Goal: Information Seeking & Learning: Check status

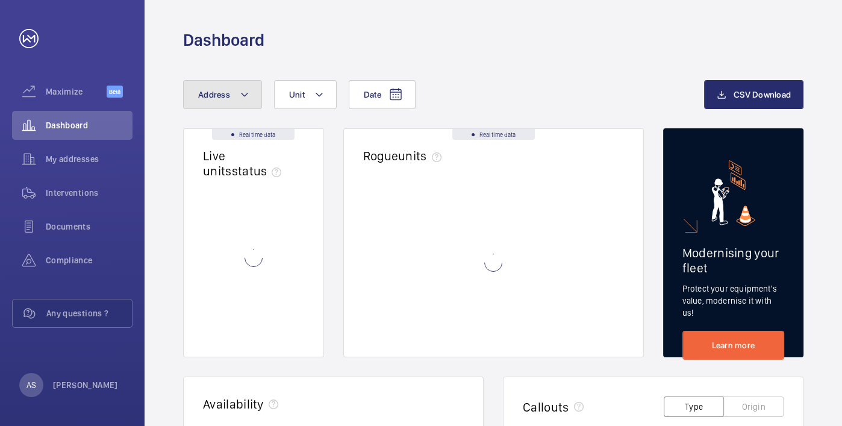
click at [223, 97] on span "Address" at bounding box center [214, 95] width 32 height 10
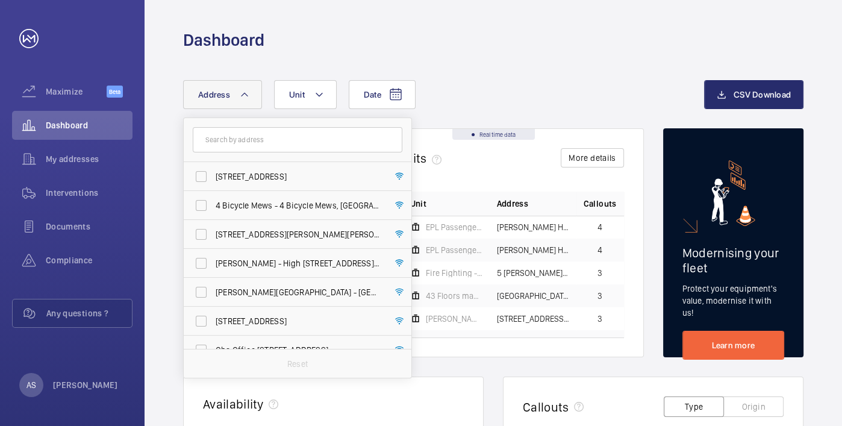
click at [242, 138] on input "text" at bounding box center [298, 139] width 210 height 25
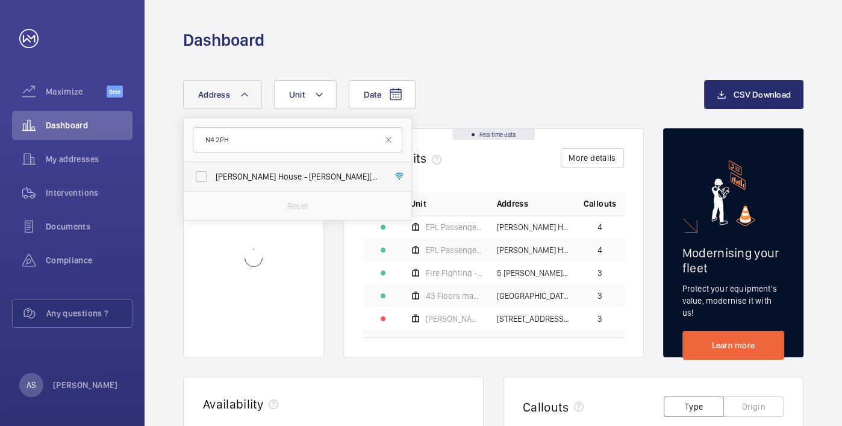
type input "N4 2PH"
click at [261, 170] on span "[PERSON_NAME] House - [PERSON_NAME][GEOGRAPHIC_DATA]" at bounding box center [299, 176] width 166 height 12
click at [213, 170] on input "[PERSON_NAME] House - [PERSON_NAME][GEOGRAPHIC_DATA]" at bounding box center [201, 176] width 24 height 24
checkbox input "true"
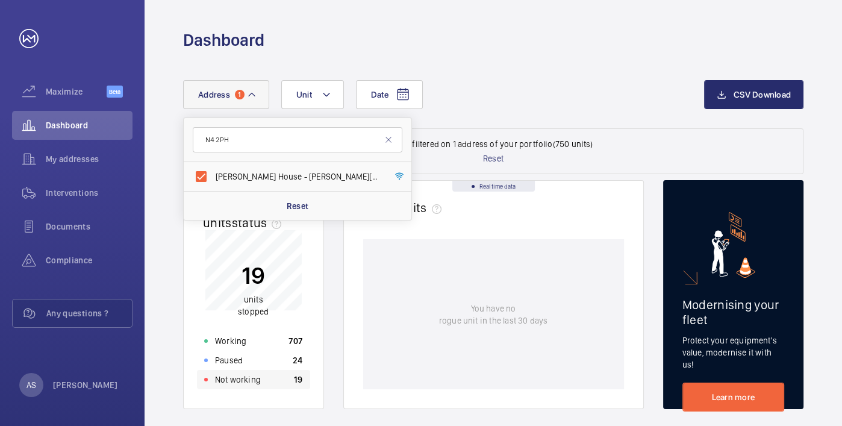
click at [263, 381] on div "Not working 19" at bounding box center [253, 379] width 113 height 19
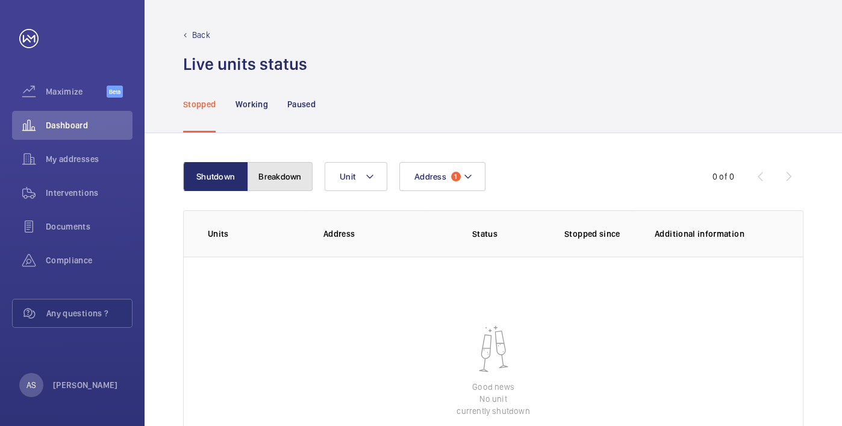
click at [287, 181] on button "Breakdown" at bounding box center [279, 176] width 65 height 29
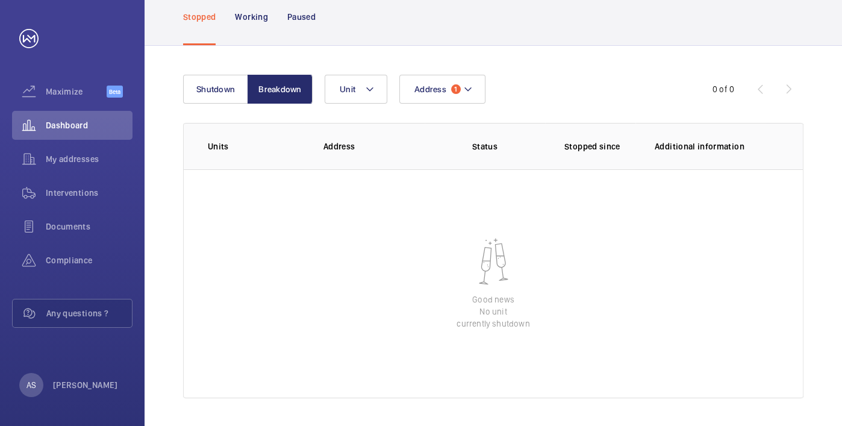
scroll to position [88, 0]
click at [87, 123] on span "Dashboard" at bounding box center [89, 125] width 87 height 12
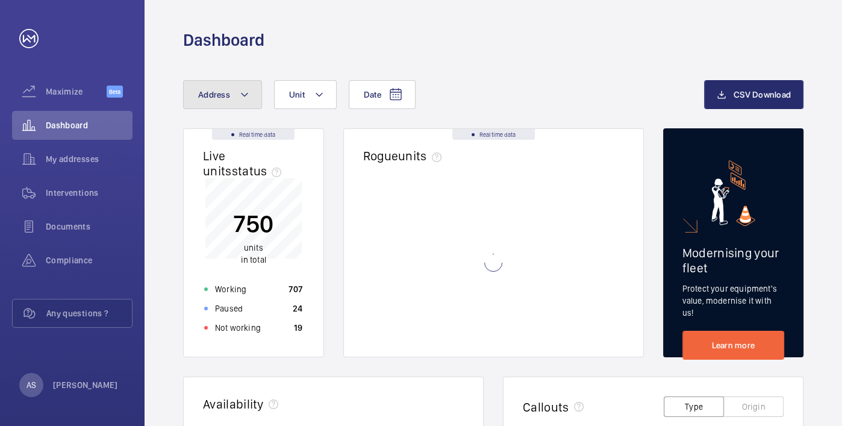
click at [218, 99] on span "Address" at bounding box center [214, 95] width 32 height 10
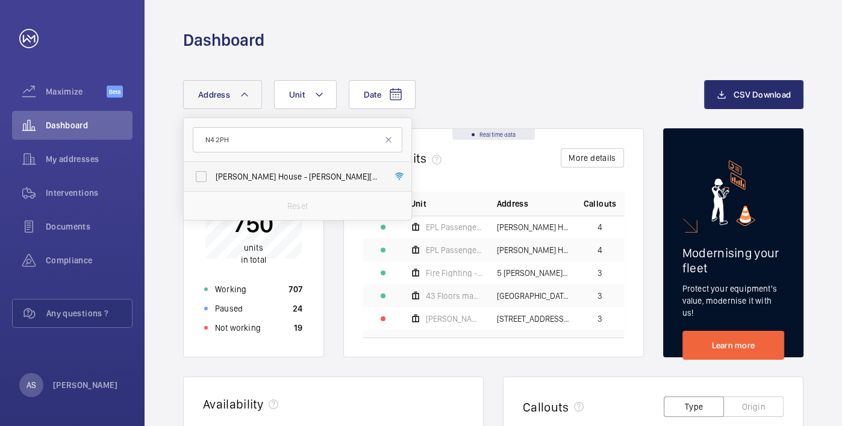
type input "N4 2PH"
click at [256, 176] on span "[PERSON_NAME] House - [PERSON_NAME][GEOGRAPHIC_DATA]" at bounding box center [299, 176] width 166 height 12
drag, startPoint x: 256, startPoint y: 177, endPoint x: 231, endPoint y: 173, distance: 25.0
click at [231, 173] on span "[PERSON_NAME] House - [PERSON_NAME][GEOGRAPHIC_DATA]" at bounding box center [299, 176] width 166 height 12
click at [213, 173] on input "[PERSON_NAME] House - [PERSON_NAME][GEOGRAPHIC_DATA]" at bounding box center [201, 176] width 24 height 24
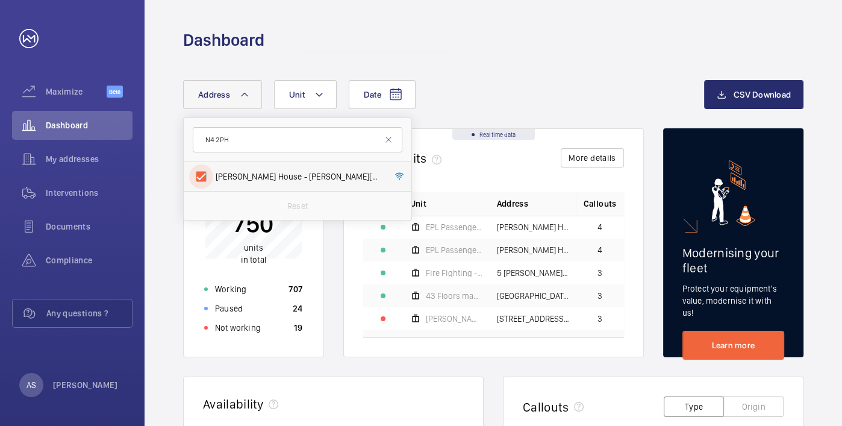
checkbox input "true"
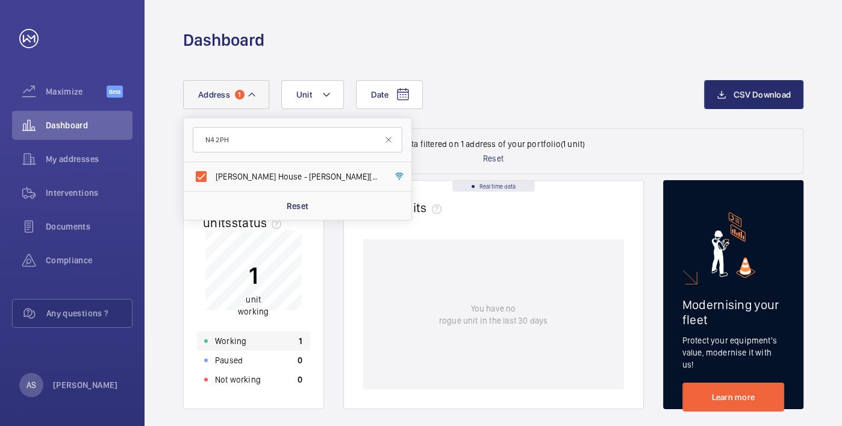
click at [286, 338] on div "Working 1" at bounding box center [253, 340] width 113 height 19
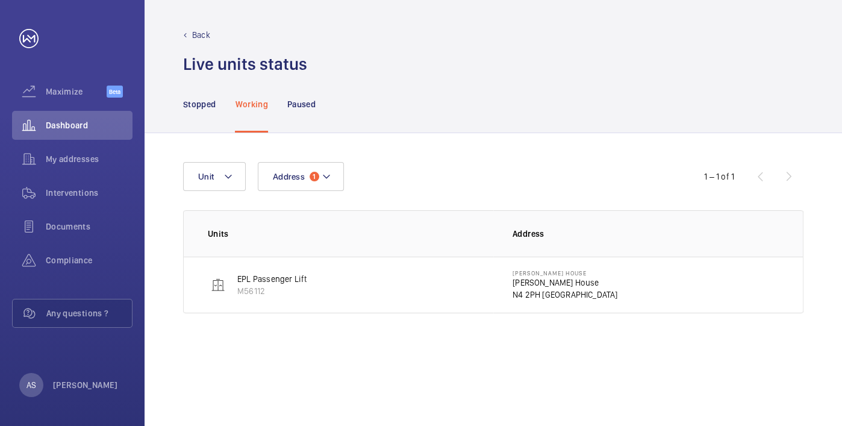
click at [567, 281] on p "[PERSON_NAME] House" at bounding box center [564, 282] width 105 height 12
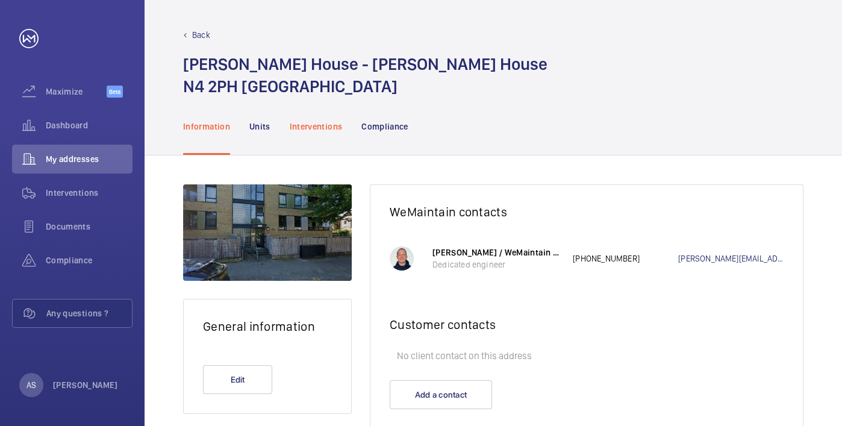
click at [310, 131] on p "Interventions" at bounding box center [316, 126] width 53 height 12
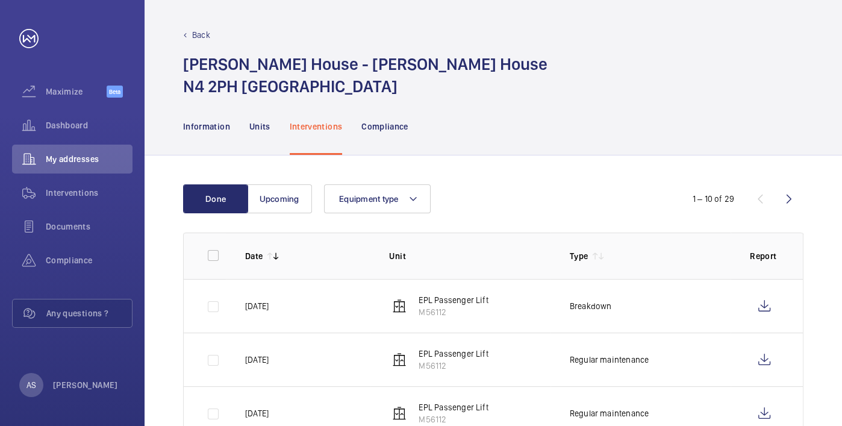
scroll to position [67, 0]
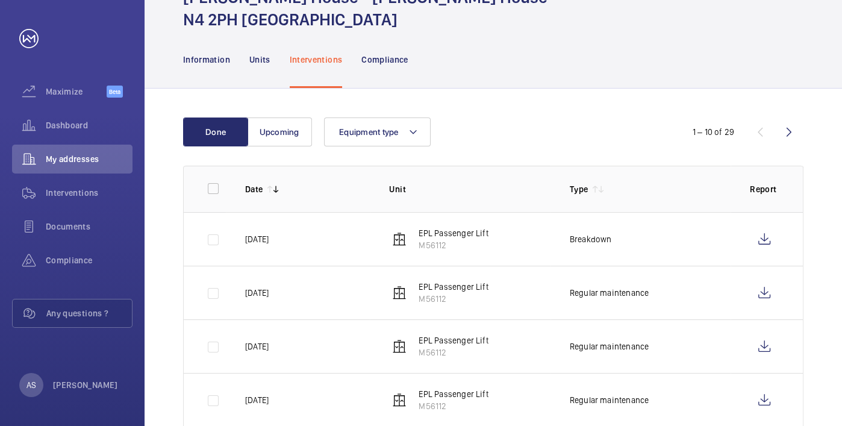
click at [524, 76] on div "Information Units Interventions Compliance" at bounding box center [493, 59] width 620 height 57
click at [761, 240] on wm-front-icon-button at bounding box center [764, 239] width 29 height 29
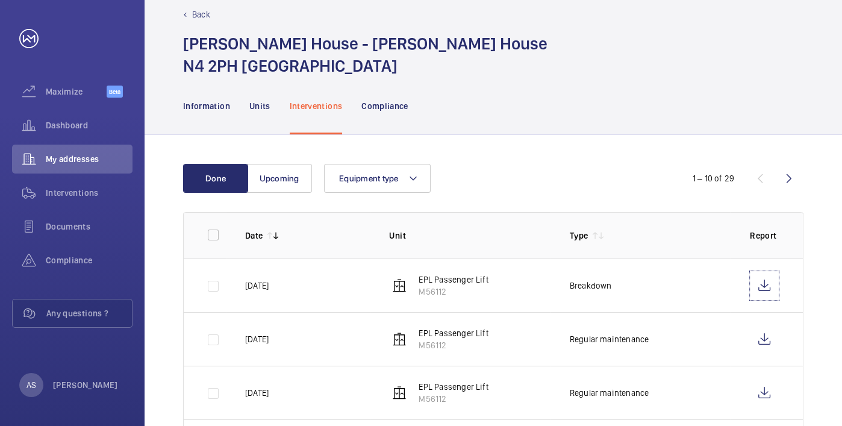
scroll to position [0, 0]
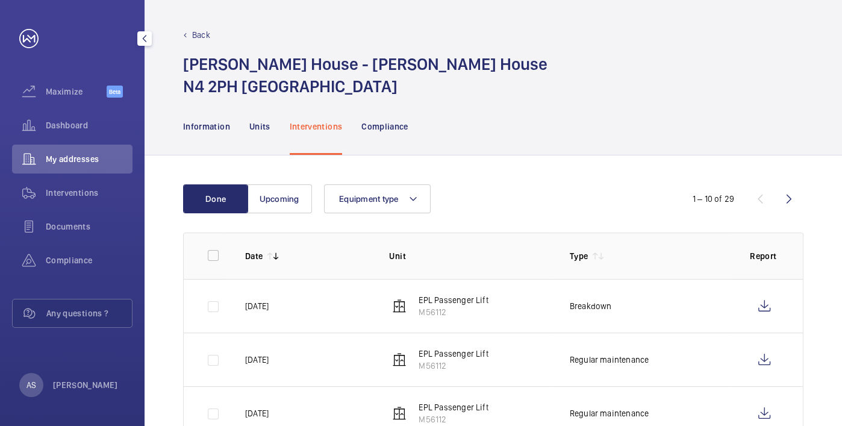
drag, startPoint x: 89, startPoint y: 123, endPoint x: 143, endPoint y: 135, distance: 55.5
click at [90, 123] on span "Dashboard" at bounding box center [89, 125] width 87 height 12
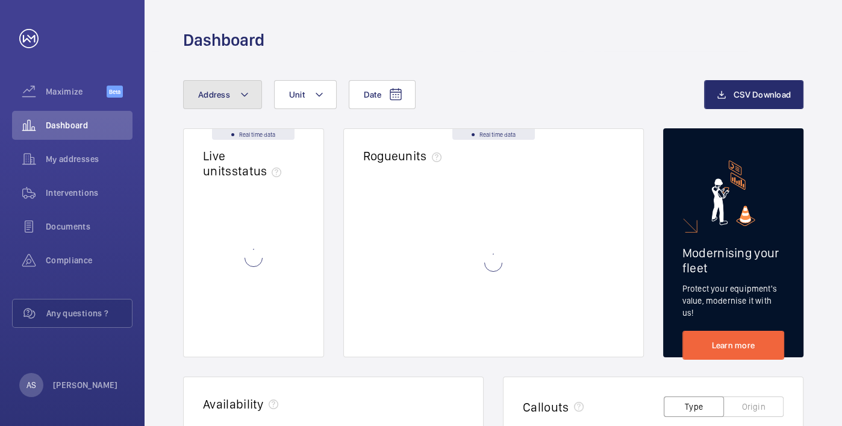
click at [217, 90] on span "Address" at bounding box center [214, 95] width 32 height 10
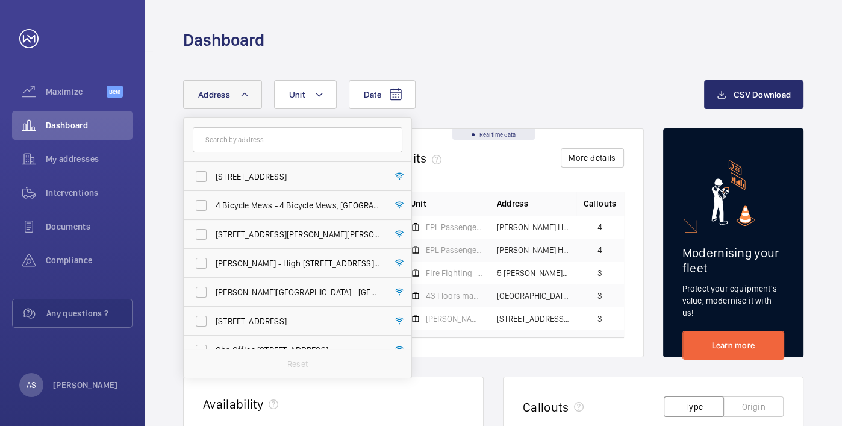
click at [233, 145] on input "text" at bounding box center [298, 139] width 210 height 25
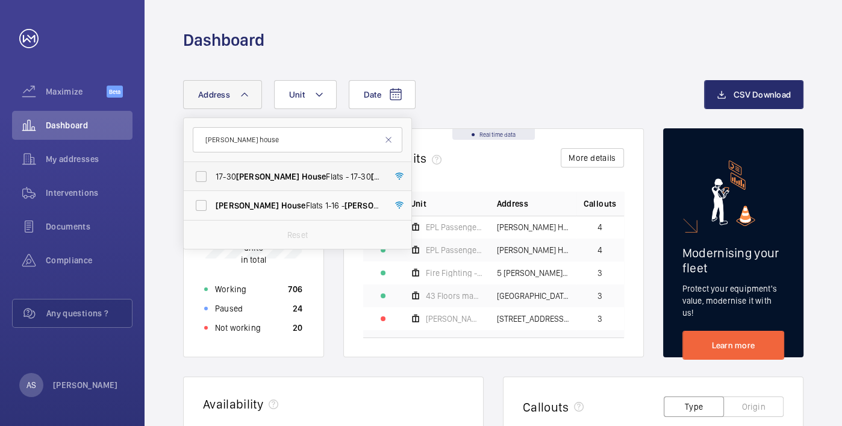
type input "[PERSON_NAME] house"
click at [196, 172] on label "17-30 [PERSON_NAME][GEOGRAPHIC_DATA] Flats - 17-[STREET_ADDRESS][PERSON_NAME]" at bounding box center [289, 176] width 210 height 29
click at [196, 172] on input "17-30 [PERSON_NAME][GEOGRAPHIC_DATA] Flats - 17-[STREET_ADDRESS][PERSON_NAME]" at bounding box center [201, 176] width 24 height 24
checkbox input "true"
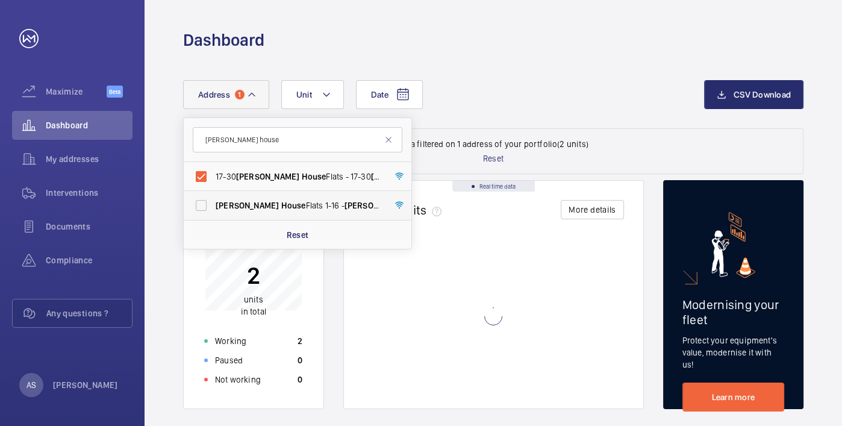
click at [209, 207] on label "[PERSON_NAME][GEOGRAPHIC_DATA] Flats 1-16 - [PERSON_NAME][GEOGRAPHIC_DATA]" at bounding box center [289, 205] width 210 height 29
click at [209, 207] on input "[PERSON_NAME][GEOGRAPHIC_DATA] Flats 1-16 - [PERSON_NAME][GEOGRAPHIC_DATA]" at bounding box center [201, 205] width 24 height 24
checkbox input "true"
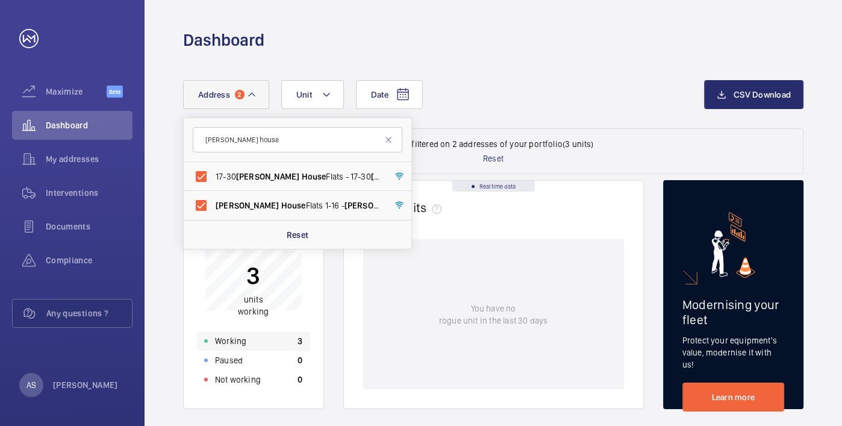
click at [273, 340] on div "Working 3" at bounding box center [253, 340] width 113 height 19
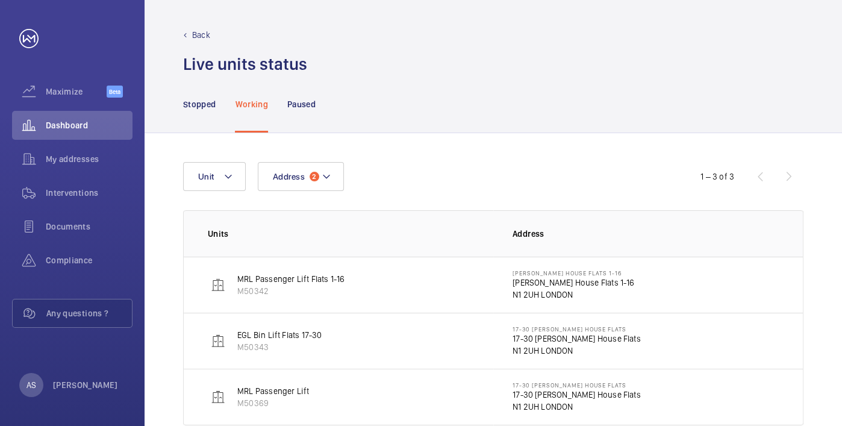
drag, startPoint x: 294, startPoint y: 346, endPoint x: 235, endPoint y: 340, distance: 58.8
click at [235, 340] on wm-front-device-cell "EGL Bin Lift Flats 17-30 M50343" at bounding box center [265, 341] width 114 height 24
copy div "EGL Bin Lift Flats 17-30 M50343"
drag, startPoint x: 91, startPoint y: 125, endPoint x: 120, endPoint y: 131, distance: 30.1
click at [91, 125] on span "Dashboard" at bounding box center [89, 125] width 87 height 12
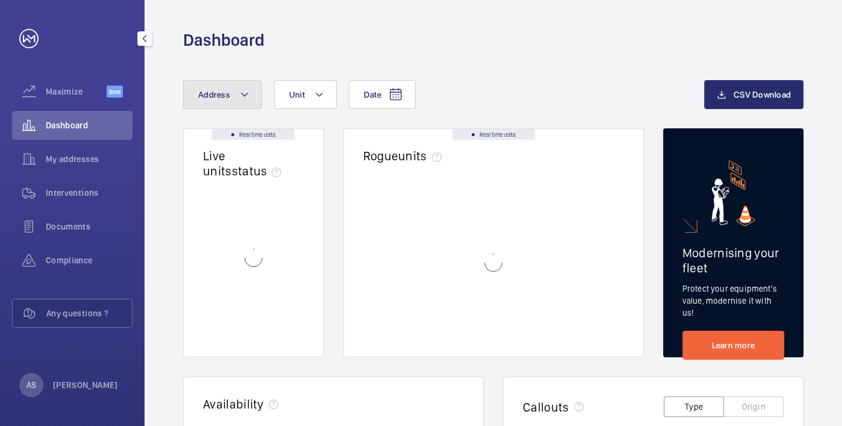
click at [219, 105] on button "Address" at bounding box center [222, 94] width 79 height 29
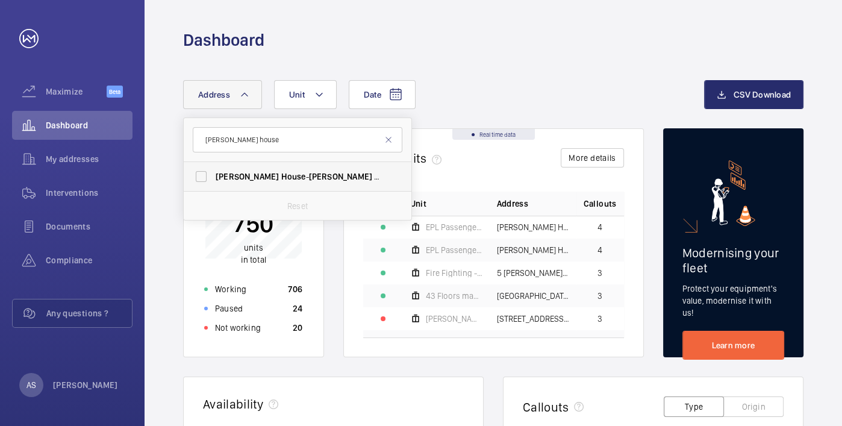
type input "[PERSON_NAME] house"
click at [247, 175] on span "[PERSON_NAME]" at bounding box center [247, 177] width 63 height 10
click at [213, 175] on input "[PERSON_NAME][GEOGRAPHIC_DATA] - [PERSON_NAME][GEOGRAPHIC_DATA]" at bounding box center [201, 176] width 24 height 24
checkbox input "true"
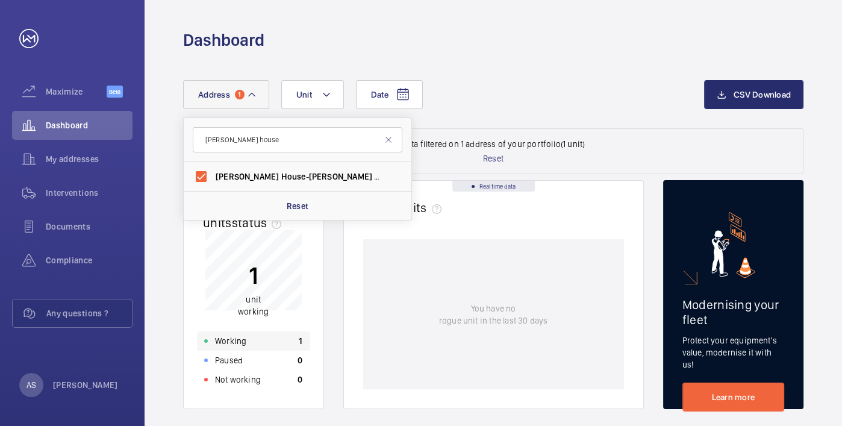
click at [268, 339] on div "Working 1" at bounding box center [253, 340] width 113 height 19
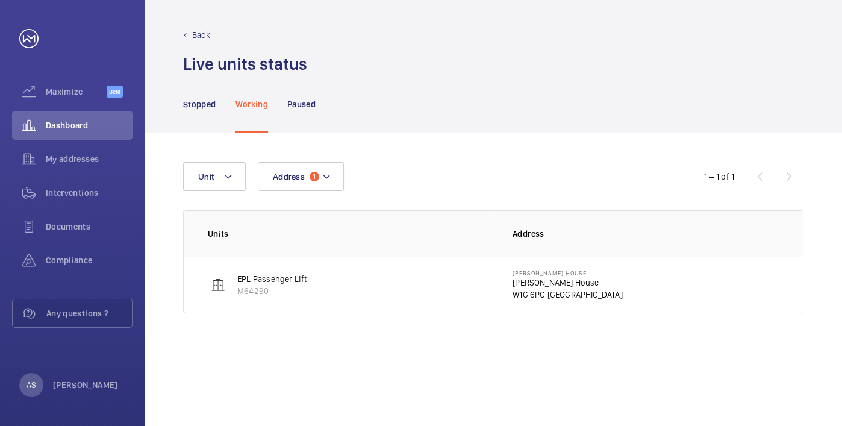
click at [528, 279] on p "[PERSON_NAME] House" at bounding box center [567, 282] width 110 height 12
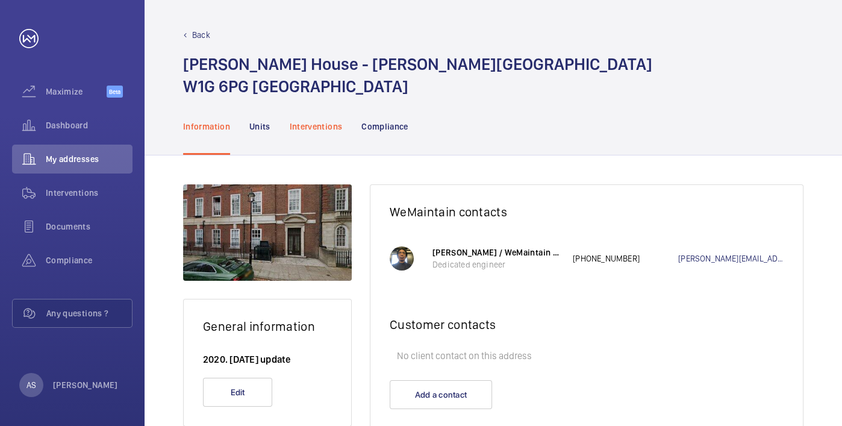
click at [337, 131] on p "Interventions" at bounding box center [316, 126] width 53 height 12
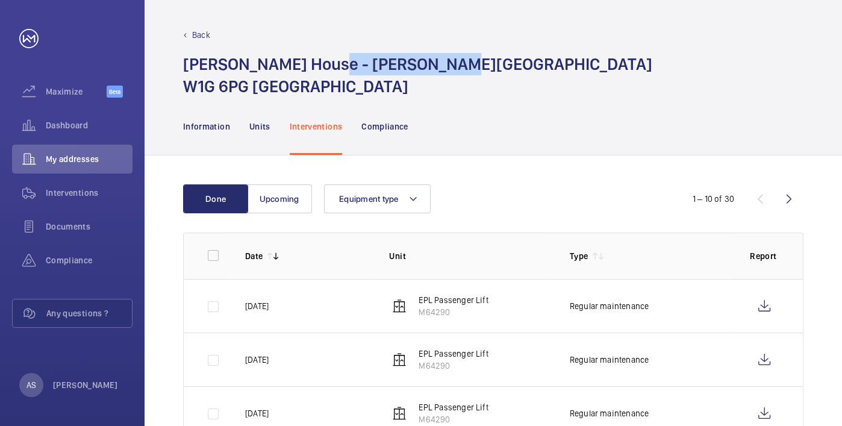
drag, startPoint x: 317, startPoint y: 61, endPoint x: 460, endPoint y: 61, distance: 142.7
click at [460, 61] on div "[PERSON_NAME][GEOGRAPHIC_DATA] - [PERSON_NAME][STREET_ADDRESS]" at bounding box center [493, 75] width 620 height 45
copy h1 "[PERSON_NAME] House"
click at [202, 34] on p "Back" at bounding box center [201, 35] width 18 height 12
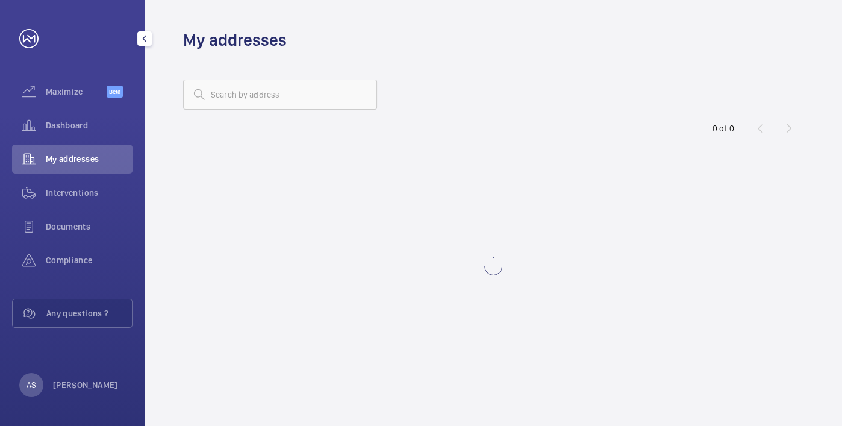
click at [99, 133] on div "Dashboard" at bounding box center [72, 125] width 120 height 29
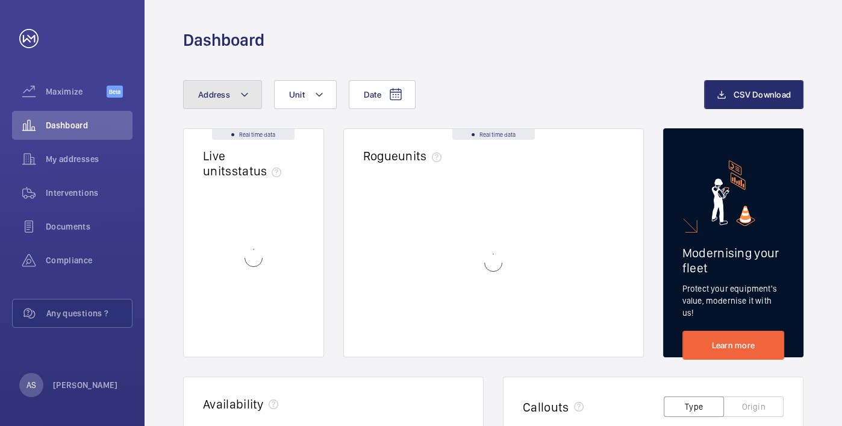
click at [230, 94] on button "Address" at bounding box center [222, 94] width 79 height 29
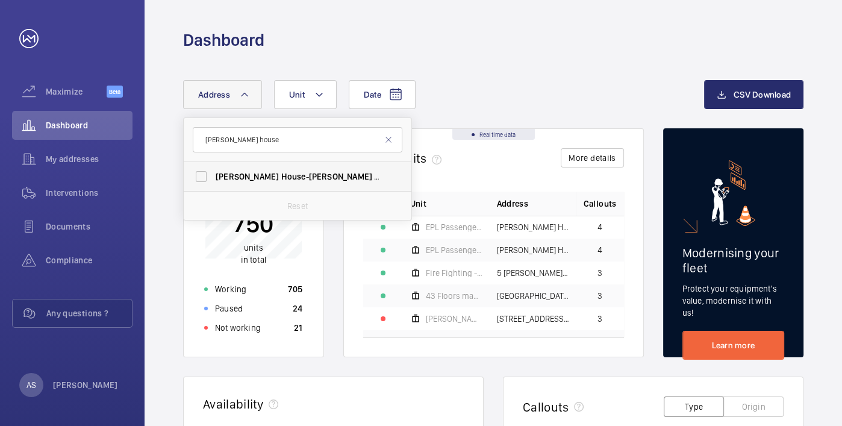
type input "[PERSON_NAME] house"
click at [281, 178] on span "House" at bounding box center [293, 177] width 25 height 10
click at [213, 178] on input "[PERSON_NAME][GEOGRAPHIC_DATA] - [PERSON_NAME][GEOGRAPHIC_DATA]" at bounding box center [201, 176] width 24 height 24
checkbox input "true"
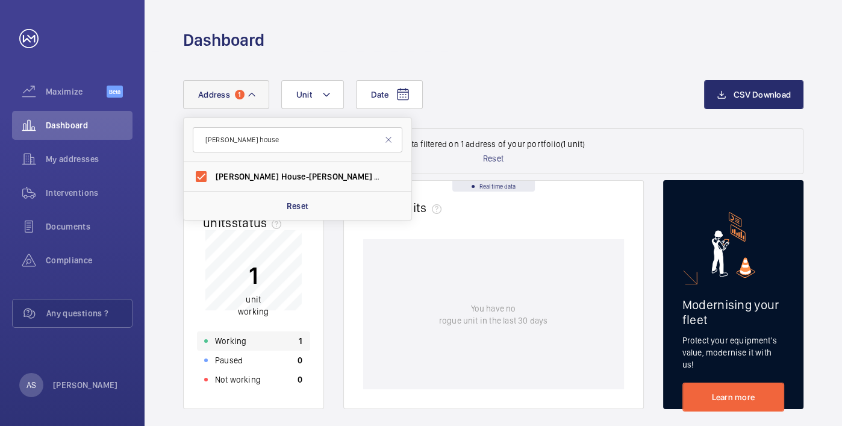
click at [251, 336] on div "Working 1" at bounding box center [253, 340] width 113 height 19
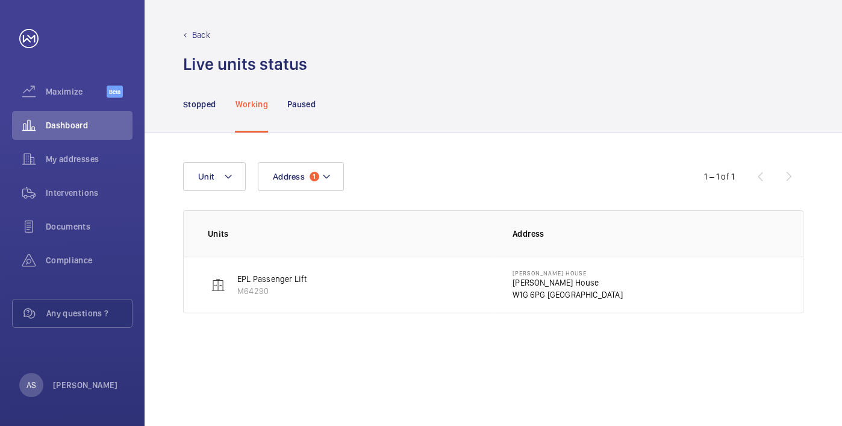
click at [555, 287] on p "[PERSON_NAME] House" at bounding box center [567, 282] width 110 height 12
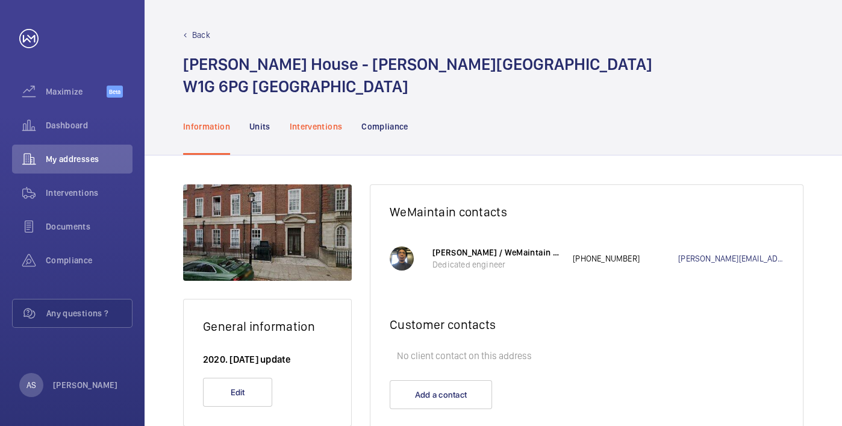
click at [305, 128] on p "Interventions" at bounding box center [316, 126] width 53 height 12
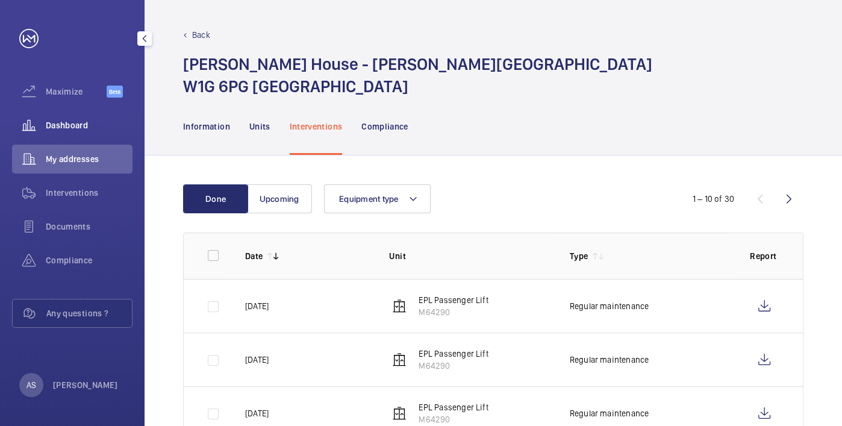
click at [66, 123] on span "Dashboard" at bounding box center [89, 125] width 87 height 12
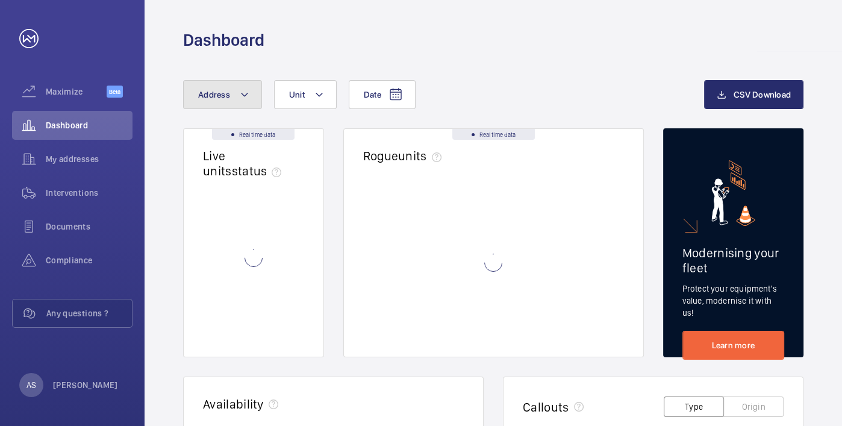
click at [241, 85] on button "Address" at bounding box center [222, 94] width 79 height 29
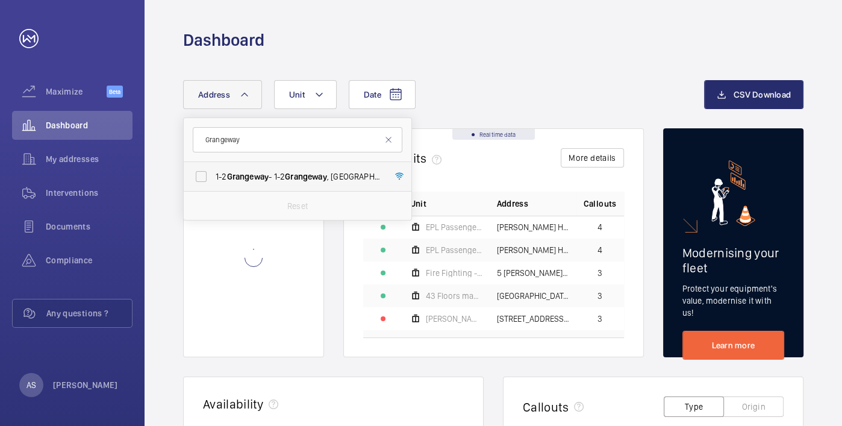
type input "Grangeway"
click at [254, 179] on span "Grangeway" at bounding box center [248, 177] width 42 height 10
click at [213, 179] on input "[STREET_ADDRESS]" at bounding box center [201, 176] width 24 height 24
checkbox input "true"
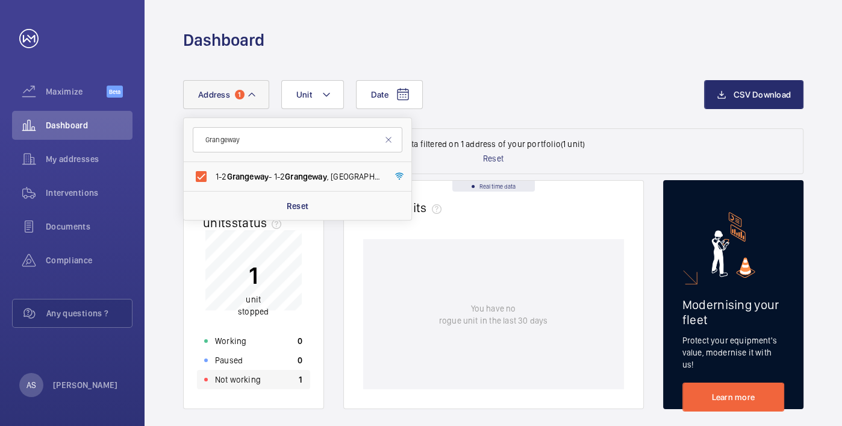
click at [275, 384] on div "Not working 1" at bounding box center [253, 379] width 113 height 19
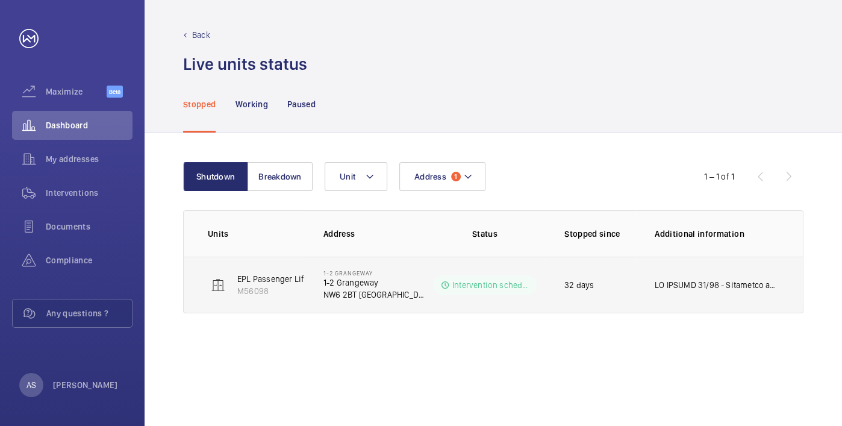
click at [402, 286] on td "[STREET_ADDRESS]" at bounding box center [364, 285] width 120 height 57
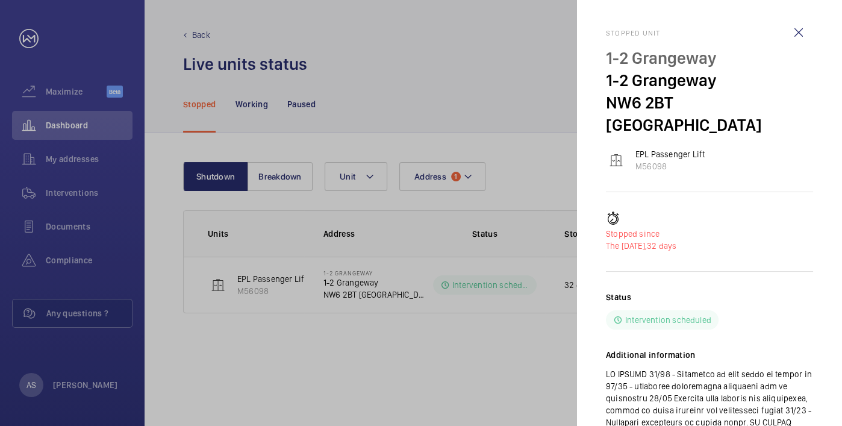
click at [366, 394] on div at bounding box center [421, 213] width 842 height 426
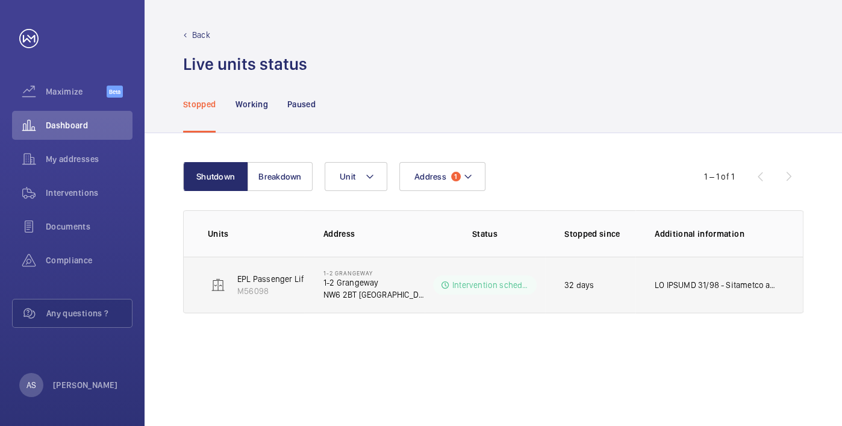
click at [348, 283] on p "1-2 Grangeway" at bounding box center [373, 282] width 101 height 12
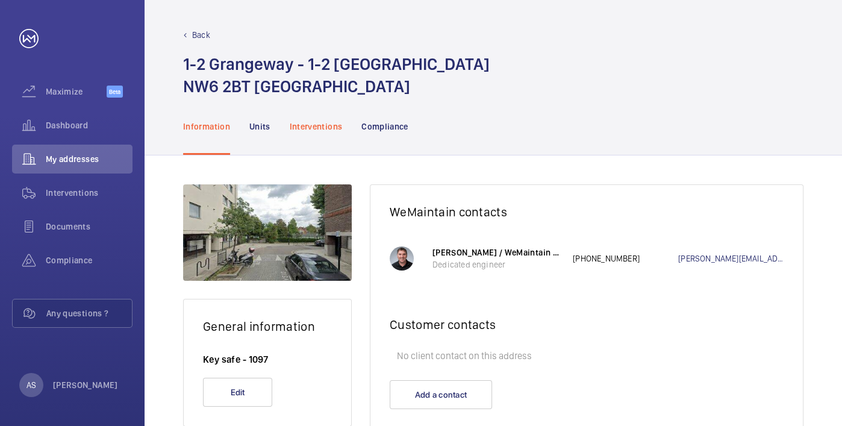
click at [305, 131] on p "Interventions" at bounding box center [316, 126] width 53 height 12
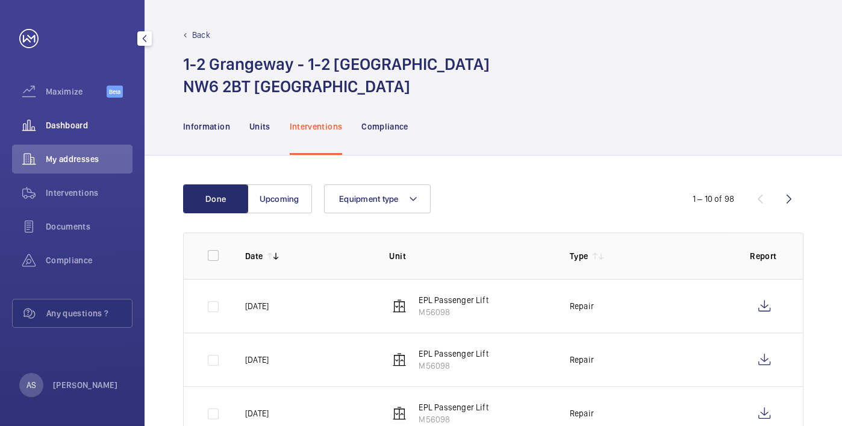
click at [61, 121] on span "Dashboard" at bounding box center [89, 125] width 87 height 12
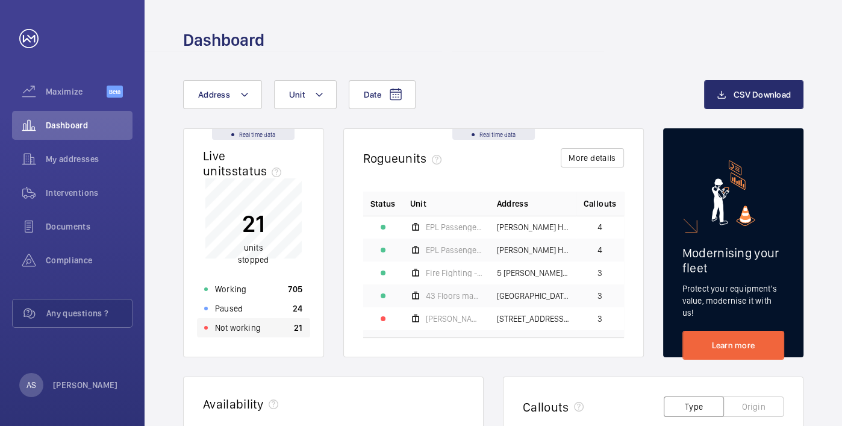
click at [229, 324] on p "Not working" at bounding box center [238, 328] width 46 height 12
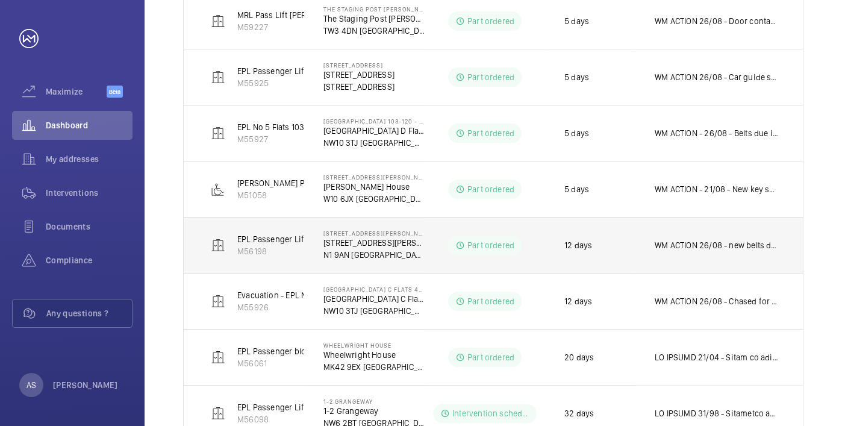
scroll to position [361, 0]
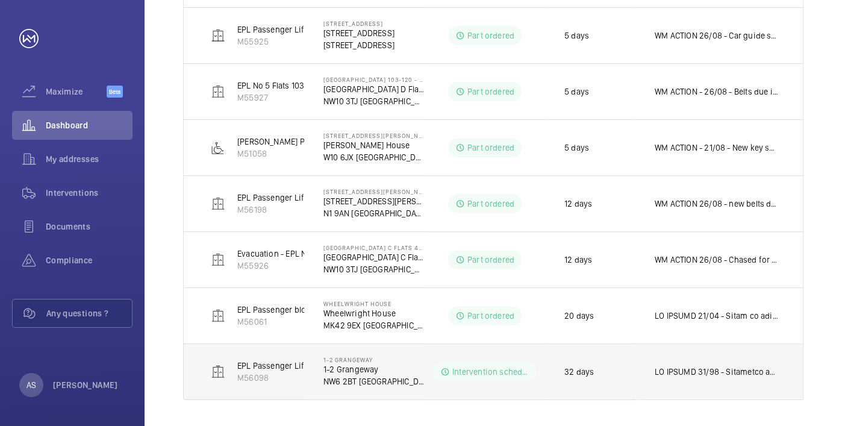
click at [741, 373] on p at bounding box center [717, 372] width 124 height 12
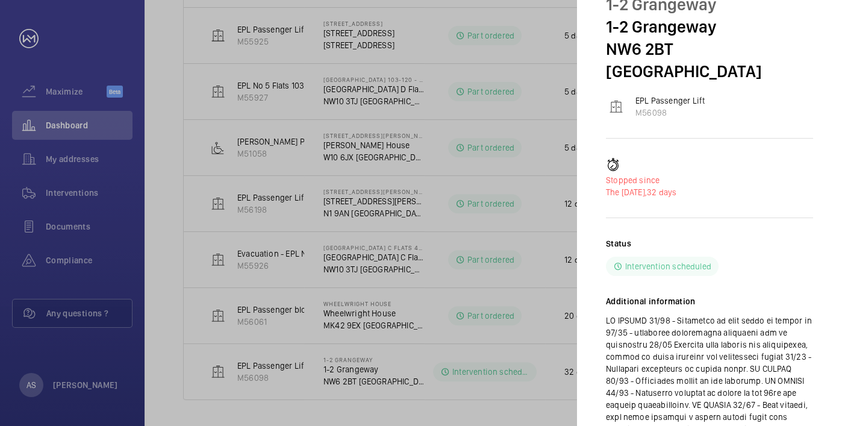
scroll to position [67, 0]
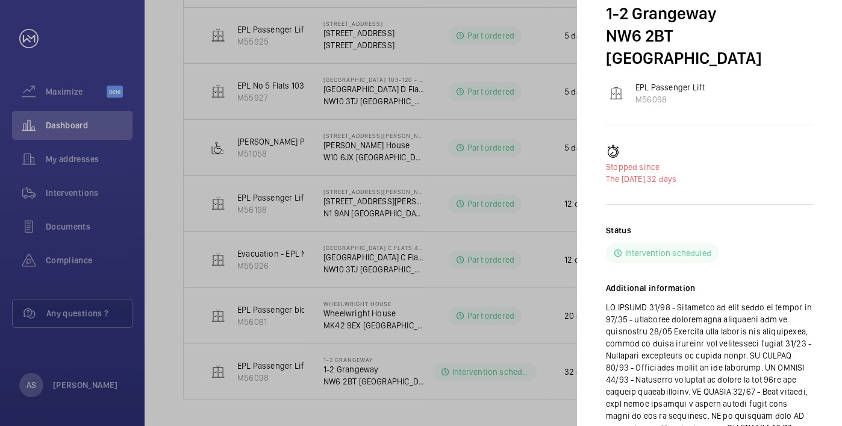
click at [372, 401] on div at bounding box center [421, 213] width 842 height 426
